Goal: Navigation & Orientation: Find specific page/section

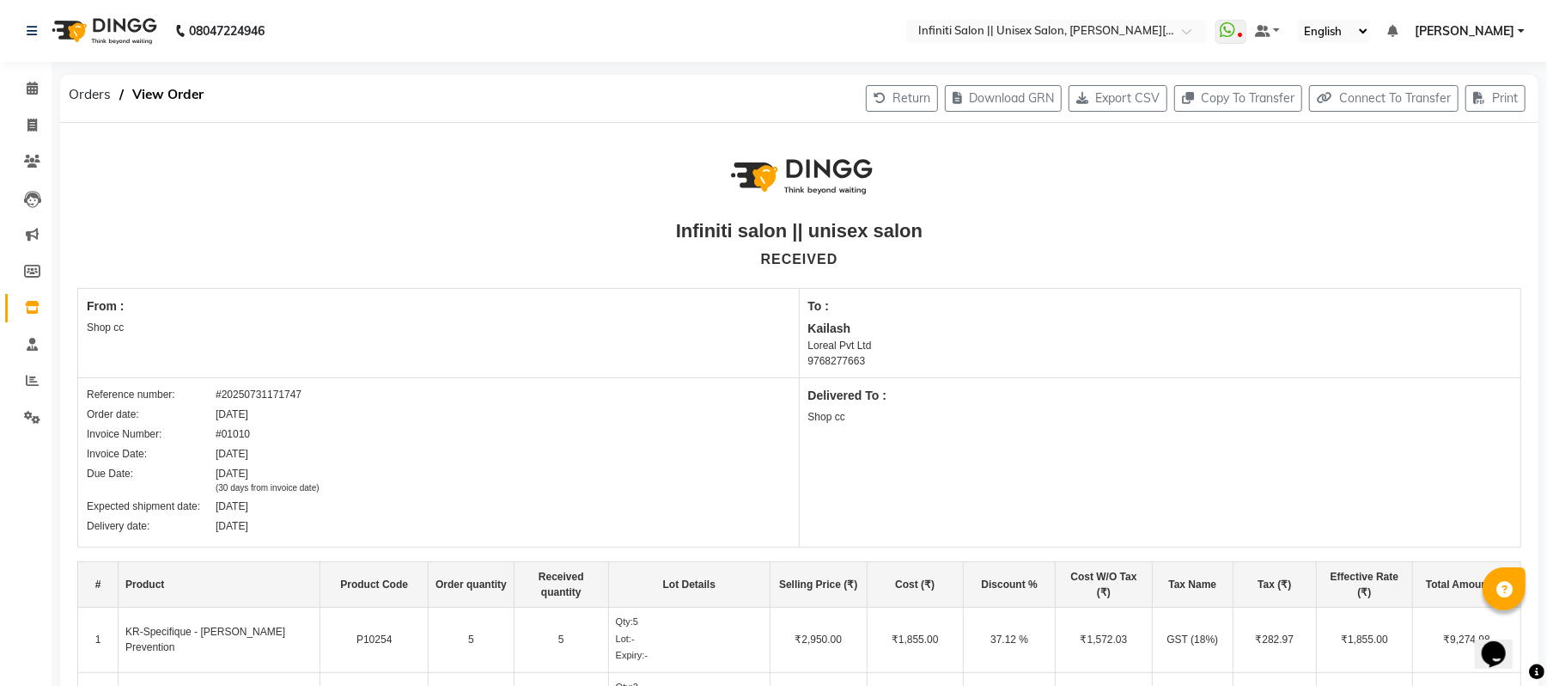
click at [118, 36] on img at bounding box center [103, 31] width 118 height 48
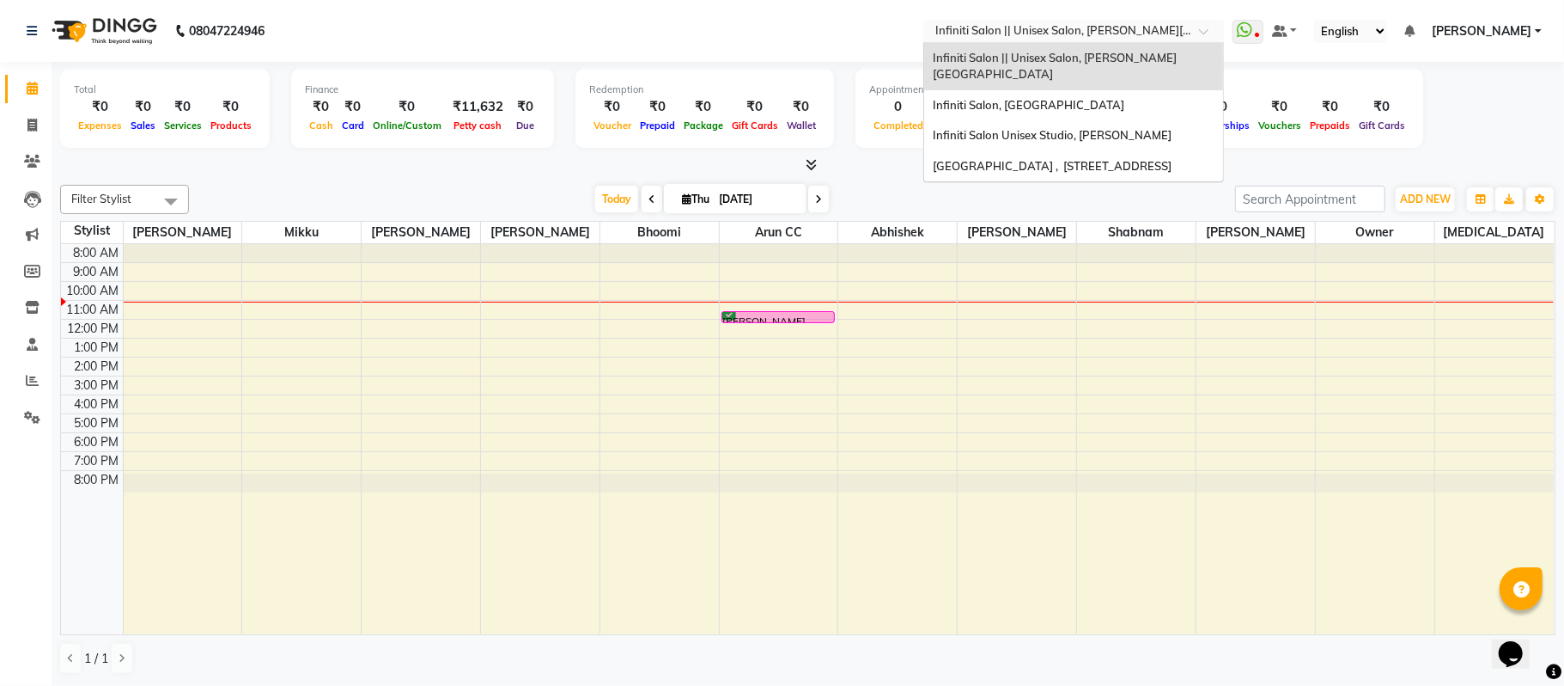
click at [1151, 34] on input "text" at bounding box center [1056, 32] width 249 height 17
click at [1087, 120] on div "Infiniti Salon Unisex Studio, [PERSON_NAME]" at bounding box center [1073, 135] width 299 height 31
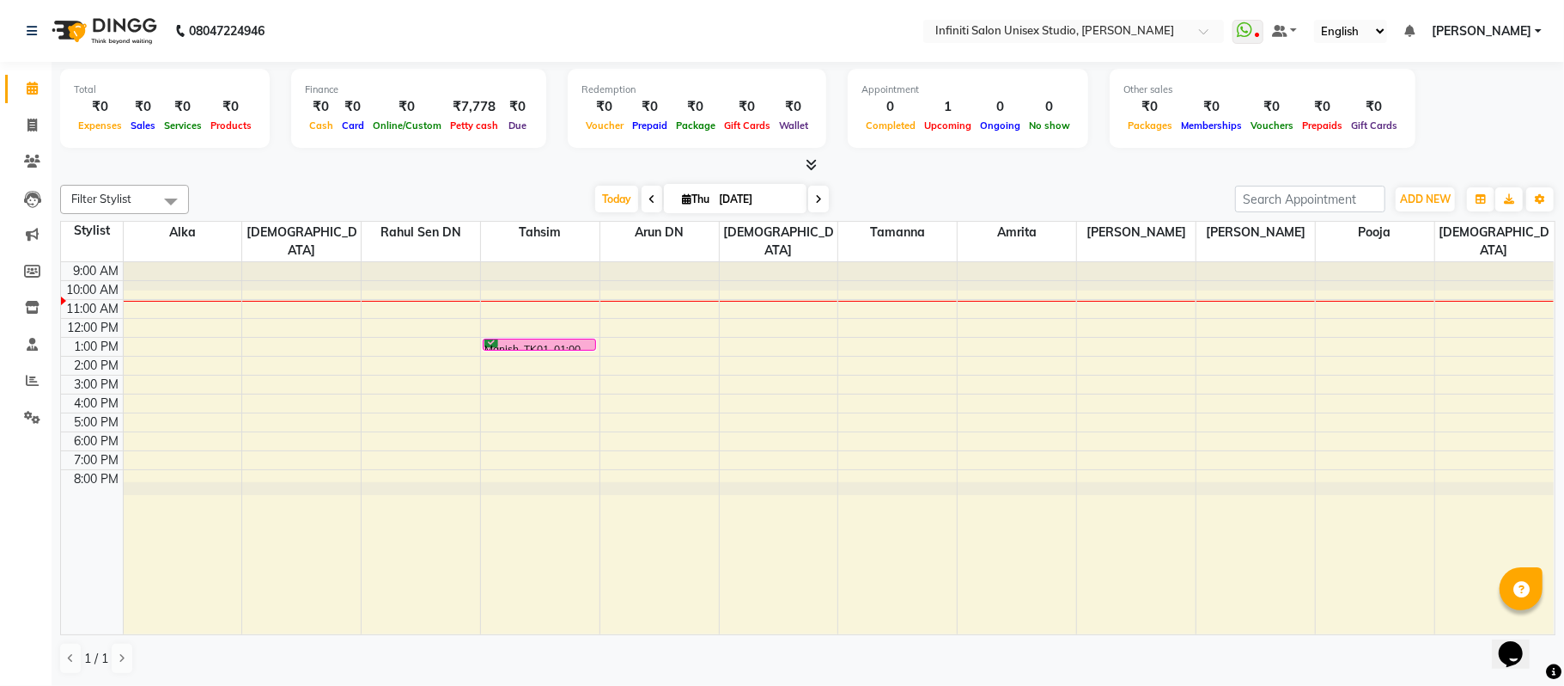
click at [806, 162] on icon at bounding box center [811, 164] width 11 height 13
